Goal: Navigation & Orientation: Find specific page/section

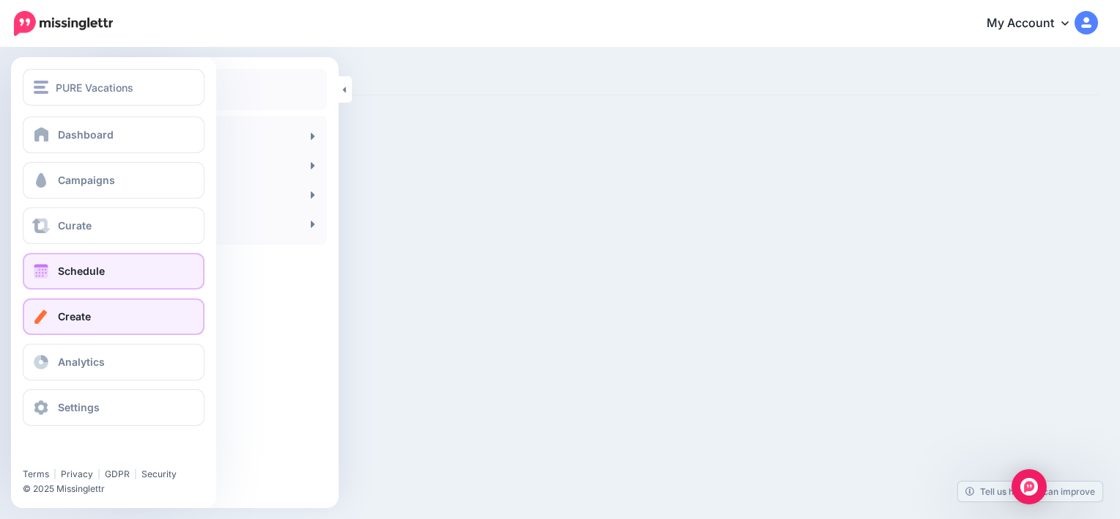
click at [111, 272] on link "Schedule" at bounding box center [114, 271] width 182 height 37
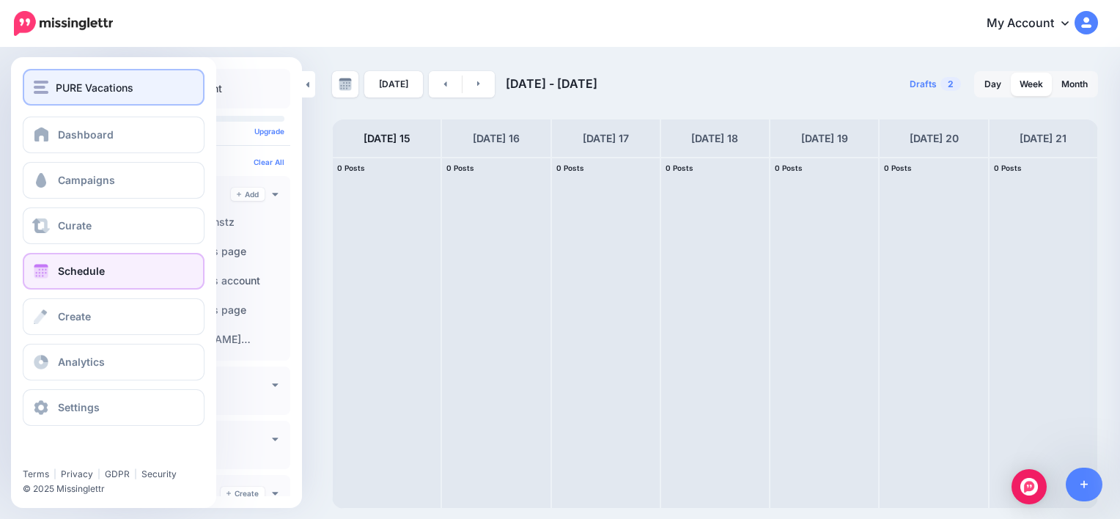
click at [64, 82] on span "PURE Vacations" at bounding box center [95, 87] width 78 height 17
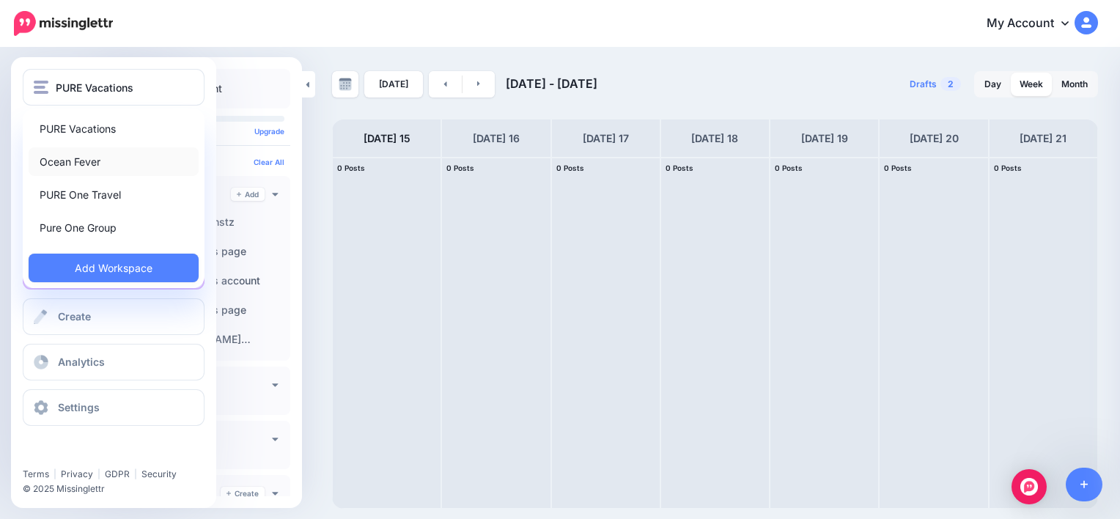
click at [79, 159] on link "Ocean Fever" at bounding box center [114, 161] width 170 height 29
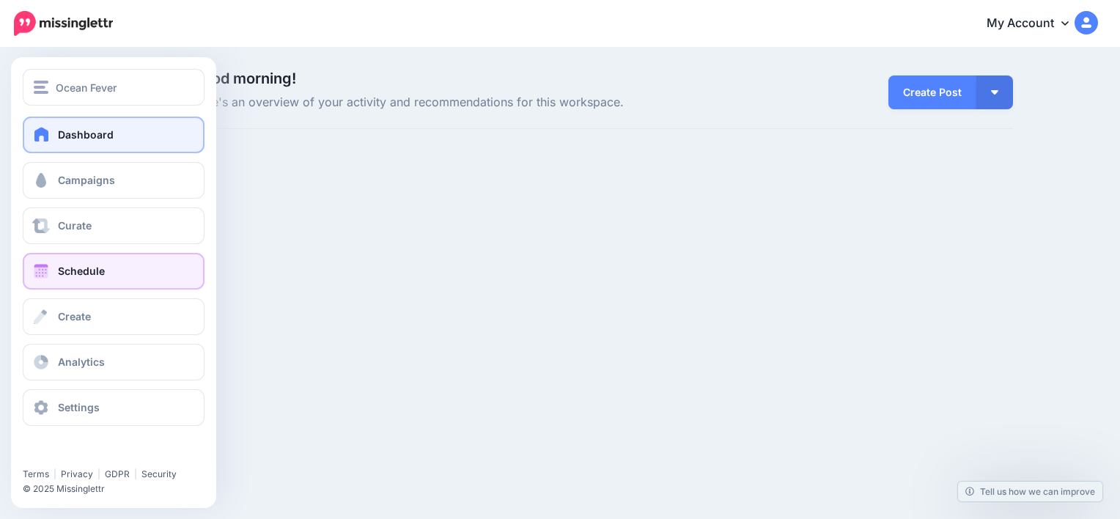
click at [82, 274] on span "Schedule" at bounding box center [81, 271] width 47 height 12
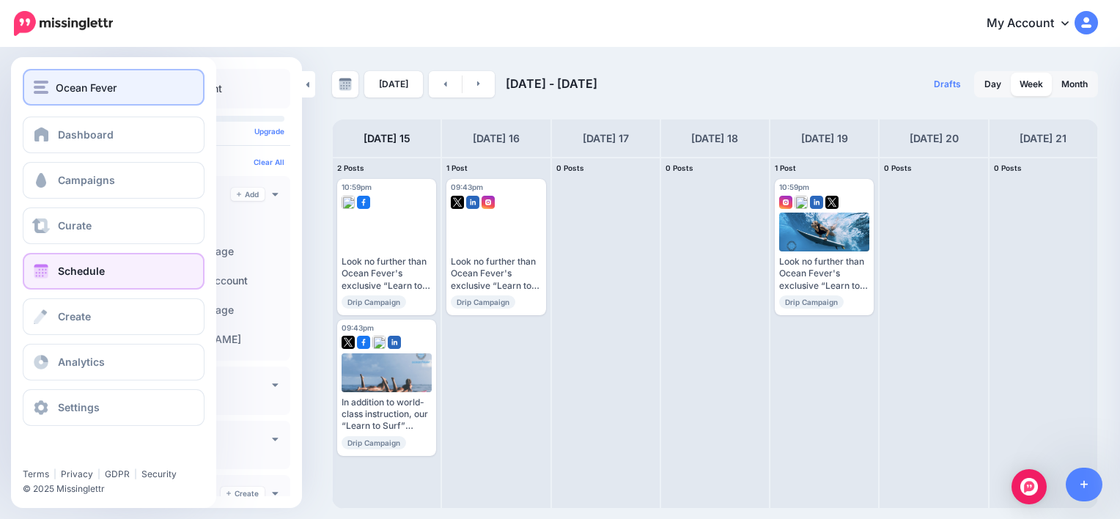
click at [45, 86] on img "button" at bounding box center [41, 87] width 15 height 13
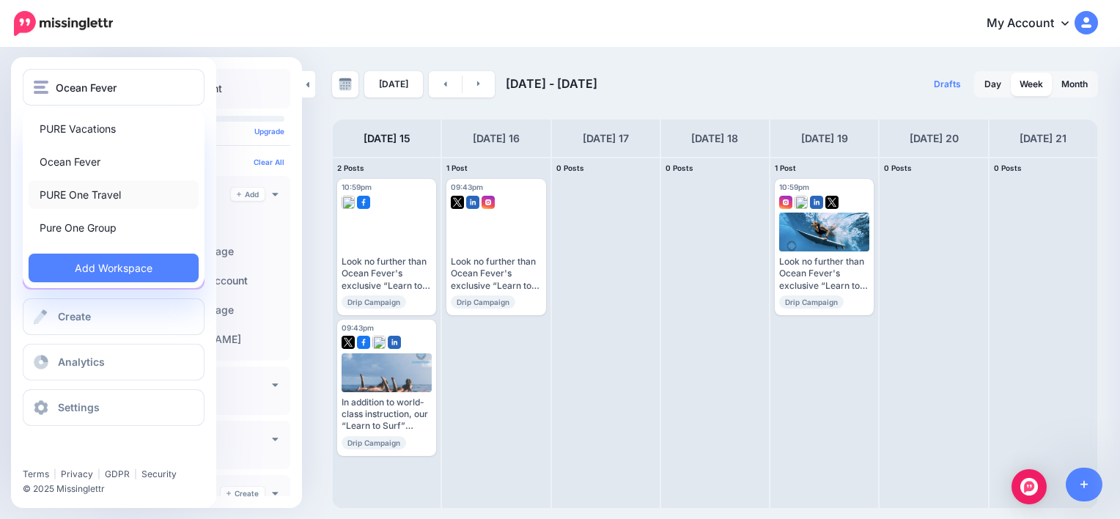
click at [89, 196] on link "PURE One Travel" at bounding box center [114, 194] width 170 height 29
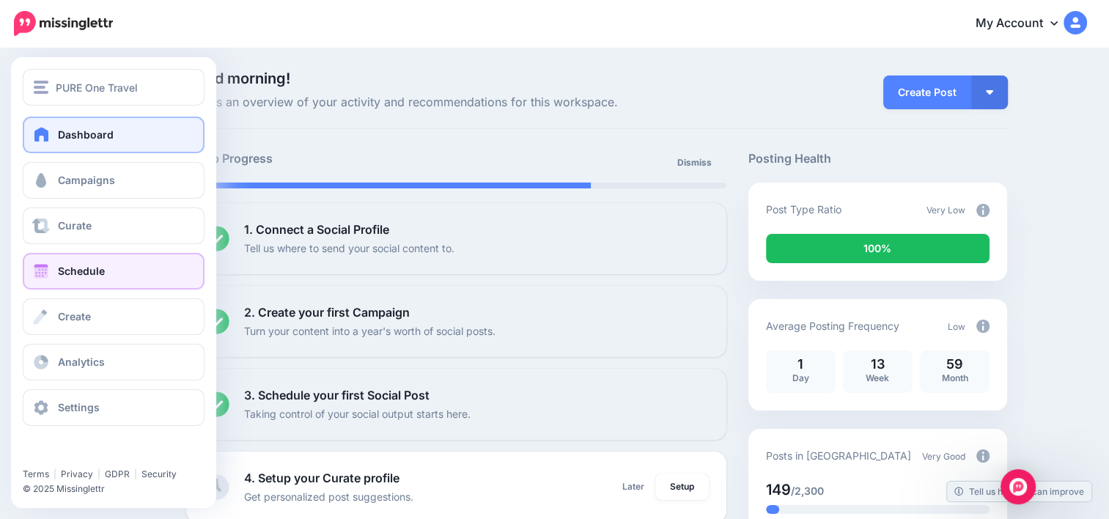
click at [95, 267] on span "Schedule" at bounding box center [81, 271] width 47 height 12
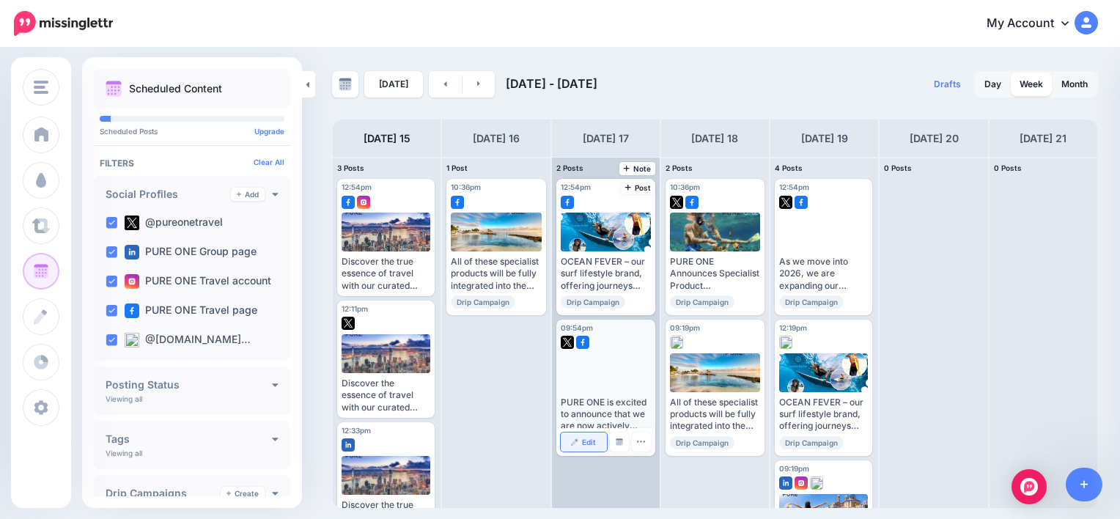
click at [592, 442] on span "Edit" at bounding box center [589, 441] width 14 height 7
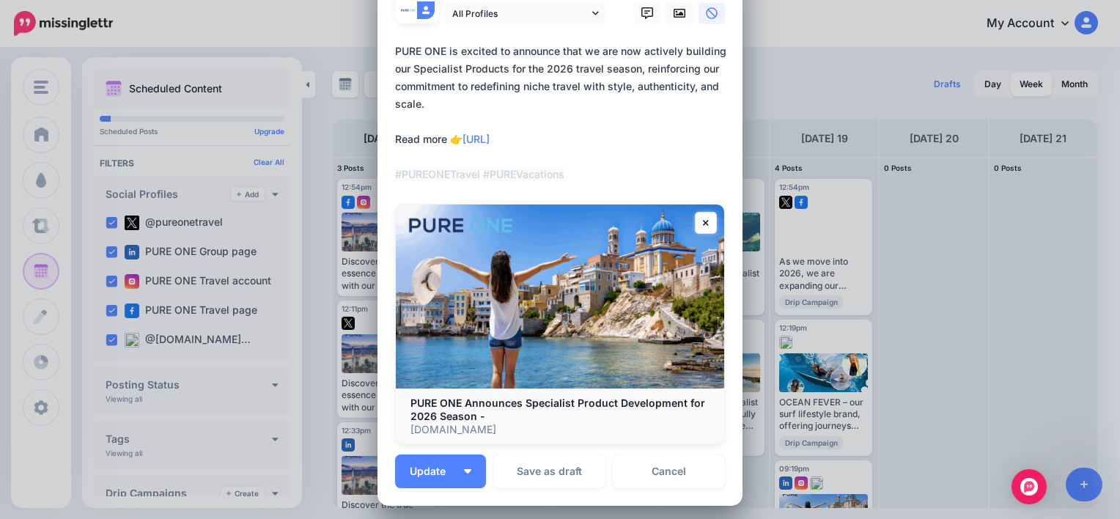
scroll to position [130, 0]
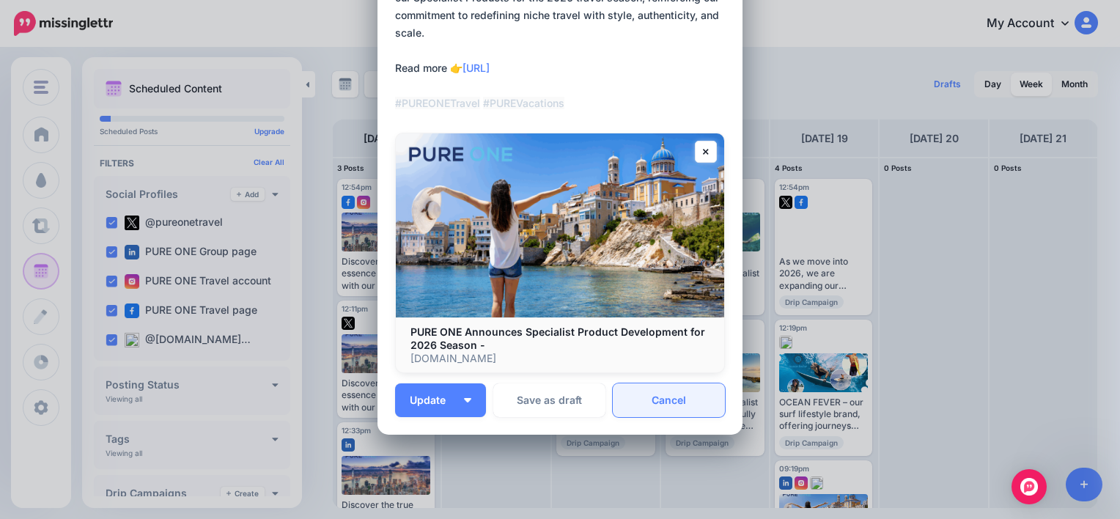
click at [645, 404] on link "Cancel" at bounding box center [669, 400] width 112 height 34
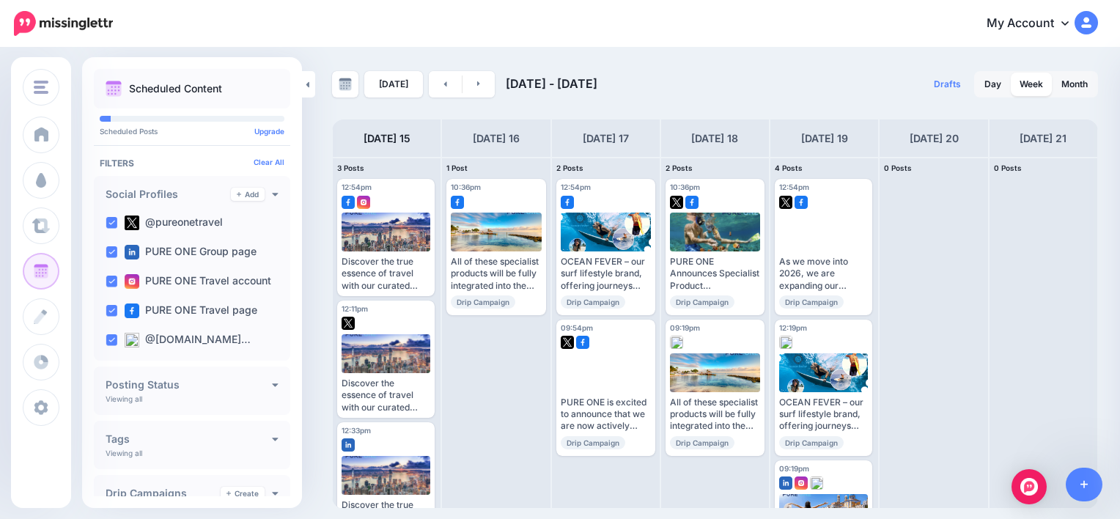
scroll to position [0, 0]
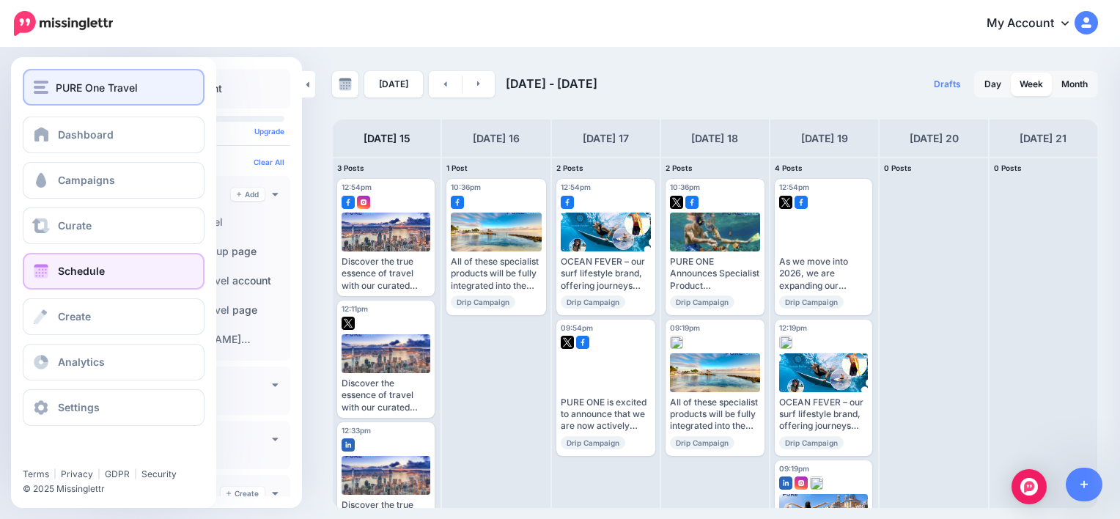
click at [55, 82] on div "PURE One Travel" at bounding box center [114, 87] width 160 height 17
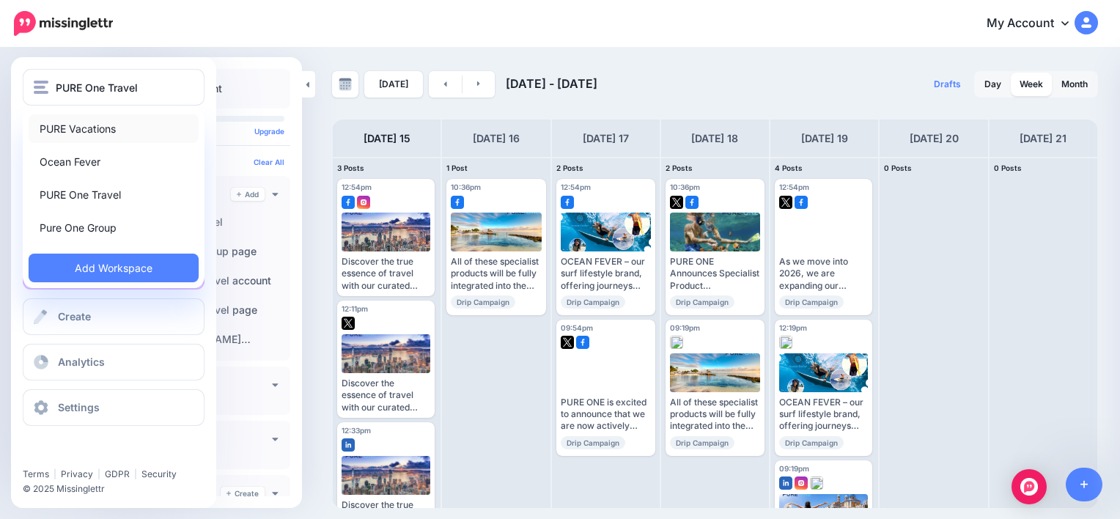
click at [67, 125] on link "PURE Vacations" at bounding box center [114, 128] width 170 height 29
